Goal: Check status: Check status

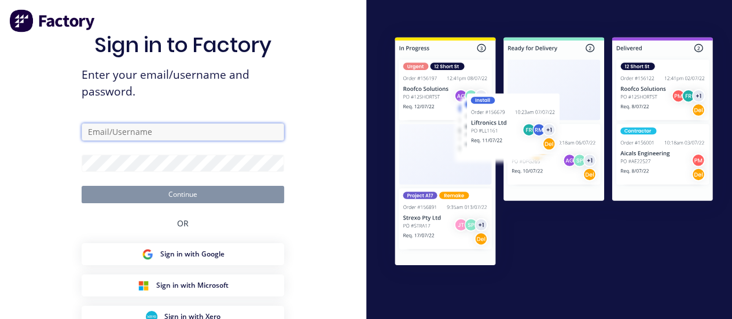
click at [145, 136] on input "text" at bounding box center [183, 131] width 203 height 17
type input "[PERSON_NAME][EMAIL_ADDRESS][DOMAIN_NAME]"
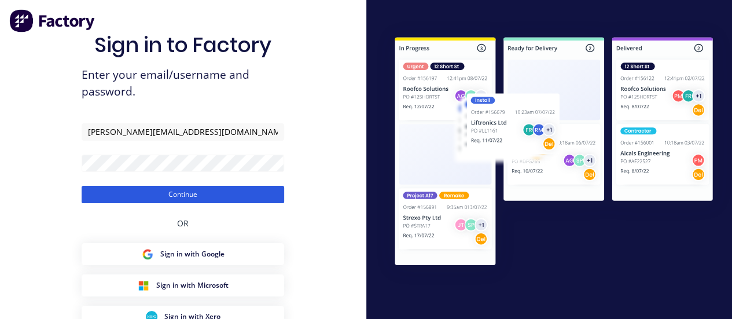
click at [128, 188] on button "Continue" at bounding box center [183, 194] width 203 height 17
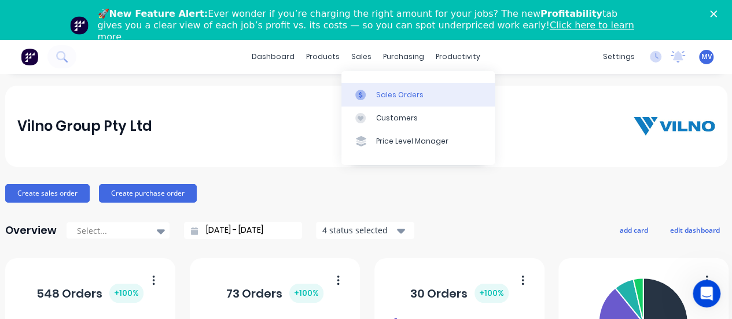
click at [396, 91] on div "Sales Orders" at bounding box center [399, 95] width 47 height 10
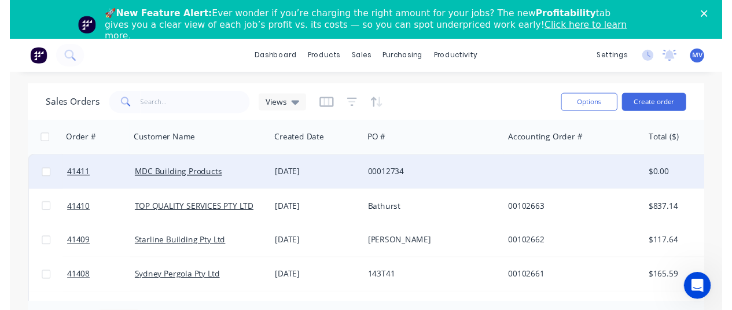
scroll to position [174, 0]
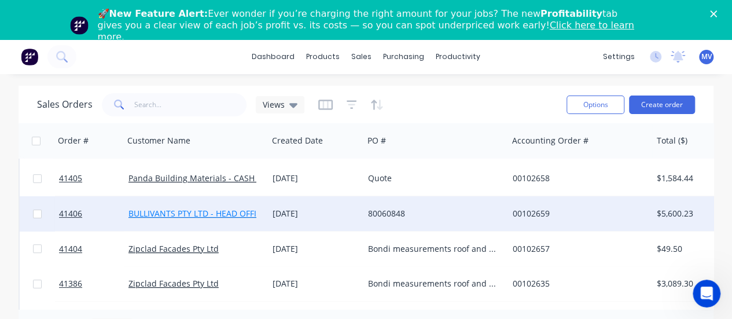
click at [208, 212] on link "BULLIVANTS PTY LTD - HEAD OFFICE" at bounding box center [198, 213] width 138 height 11
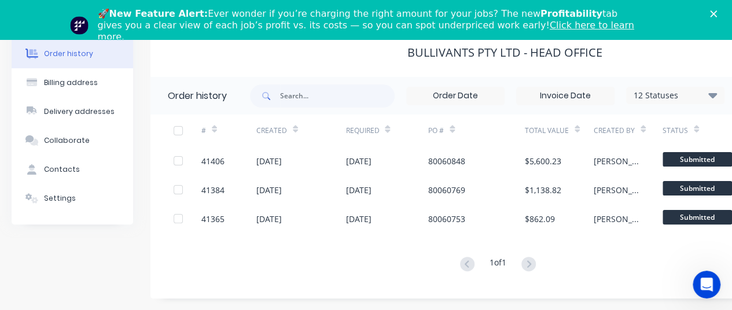
scroll to position [58, 126]
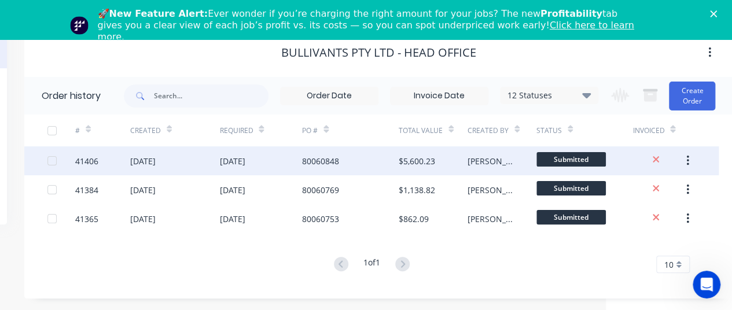
click at [151, 160] on div "[DATE]" at bounding box center [142, 161] width 25 height 12
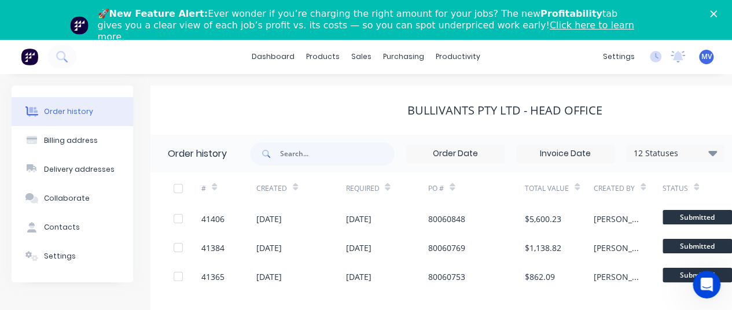
scroll to position [39, 0]
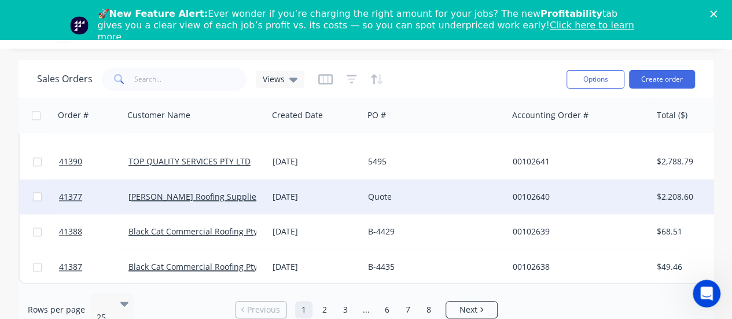
scroll to position [39, 0]
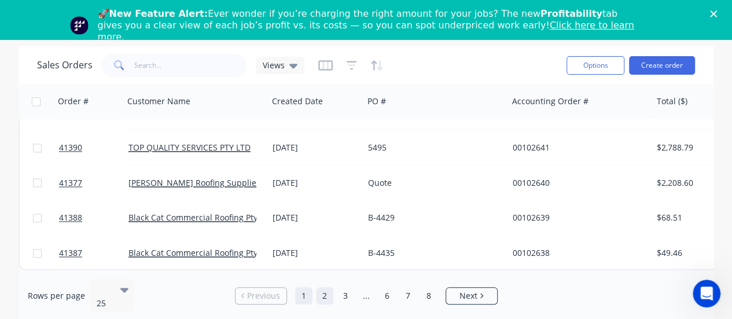
click at [320, 287] on link "2" at bounding box center [324, 295] width 17 height 17
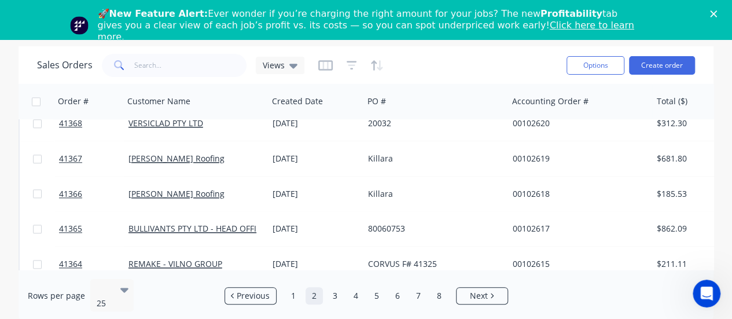
scroll to position [732, 0]
